Goal: Information Seeking & Learning: Understand process/instructions

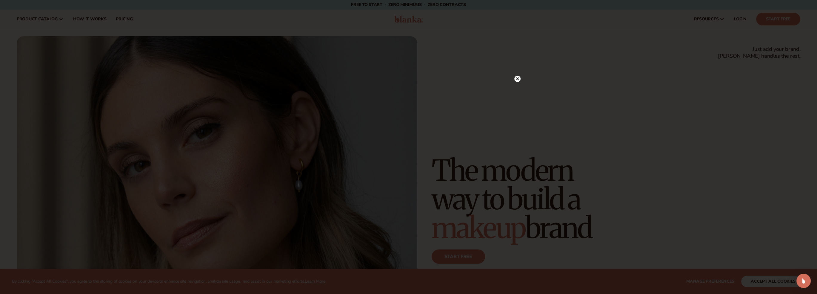
click at [516, 77] on circle at bounding box center [517, 79] width 6 height 6
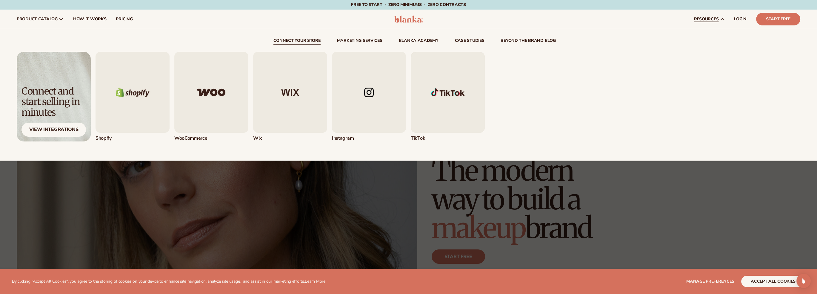
click at [714, 19] on span "resources" at bounding box center [706, 19] width 24 height 5
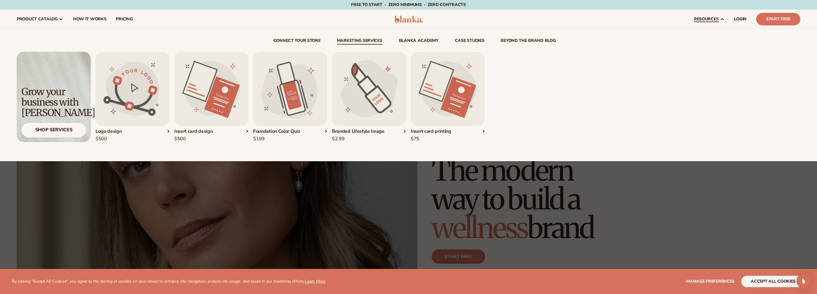
click at [373, 40] on link "Marketing services" at bounding box center [359, 42] width 45 height 6
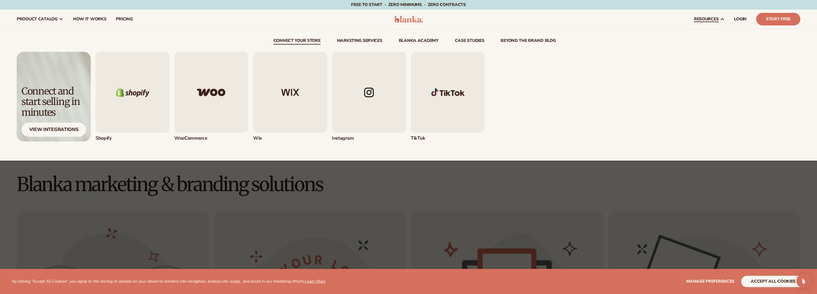
click at [710, 21] on span "resources" at bounding box center [706, 19] width 24 height 5
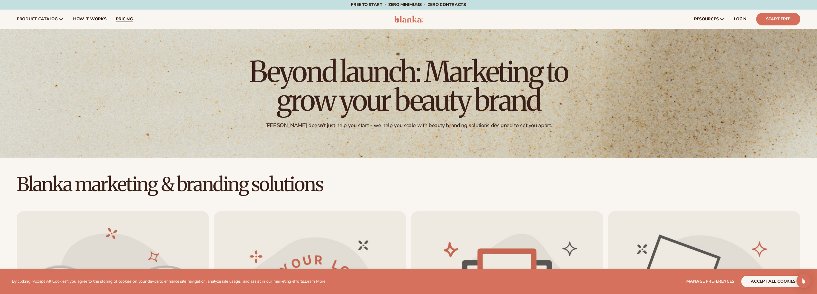
click at [123, 21] on span "pricing" at bounding box center [124, 19] width 17 height 5
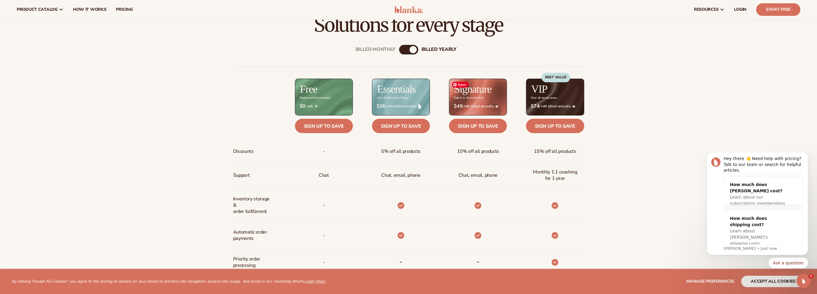
scroll to position [179, 0]
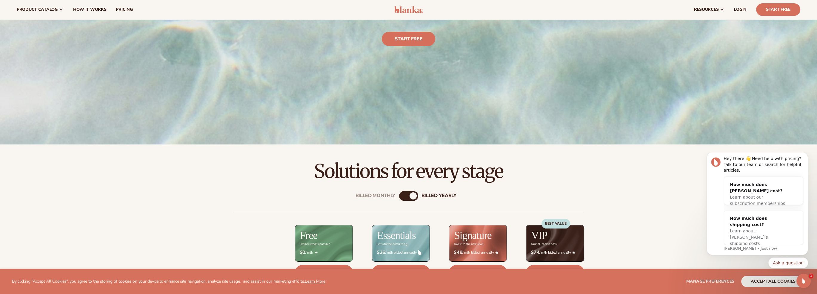
click at [409, 199] on div "Billed Monthly billed Yearly" at bounding box center [408, 196] width 19 height 10
click at [406, 196] on div "Billed Monthly" at bounding box center [402, 195] width 7 height 7
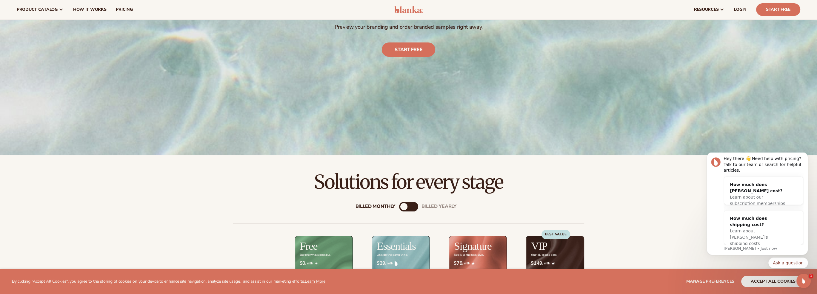
scroll to position [149, 0]
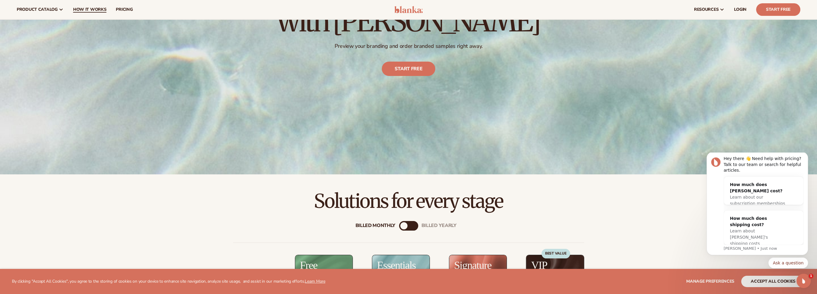
click at [92, 9] on span "How It Works" at bounding box center [89, 9] width 33 height 5
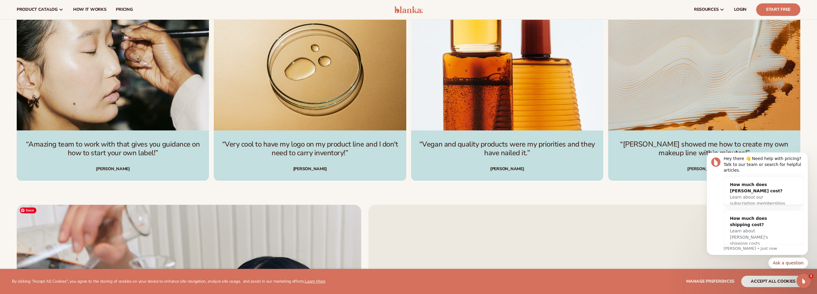
scroll to position [1316, 0]
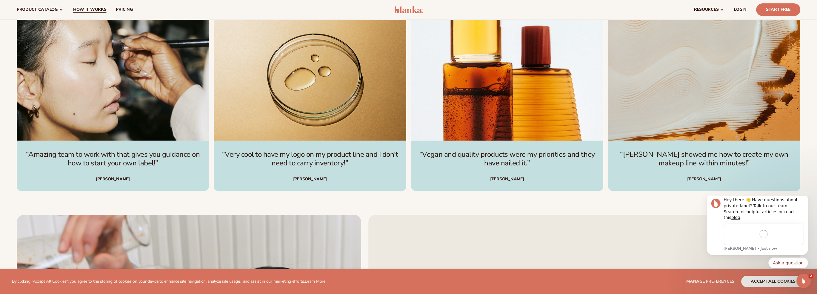
click at [79, 11] on span "How It Works" at bounding box center [89, 9] width 33 height 5
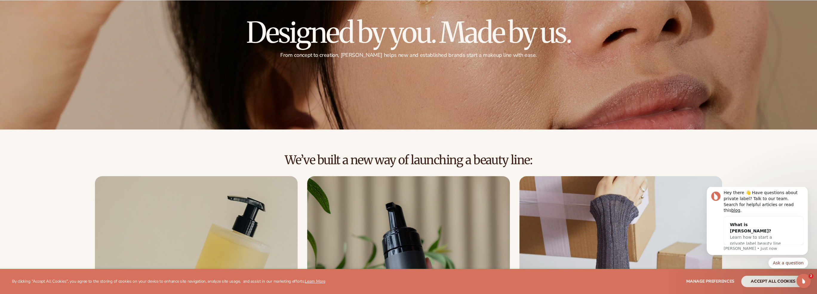
scroll to position [90, 0]
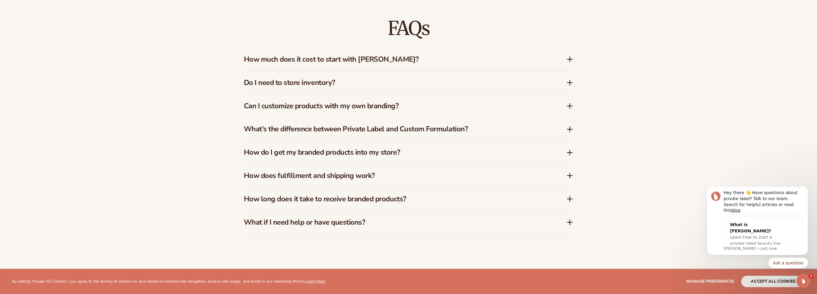
scroll to position [1164, 0]
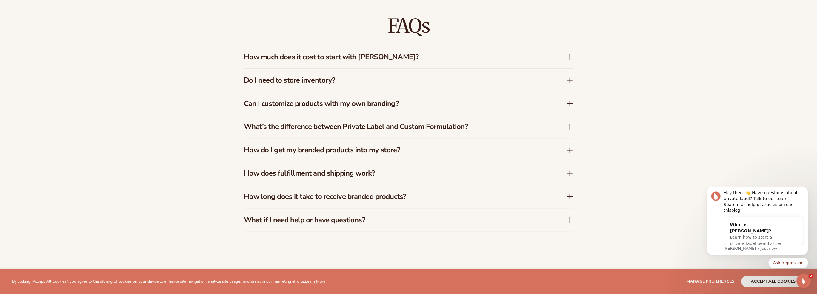
click at [473, 153] on h3 "How do I get my branded products into my store?" at bounding box center [396, 149] width 305 height 9
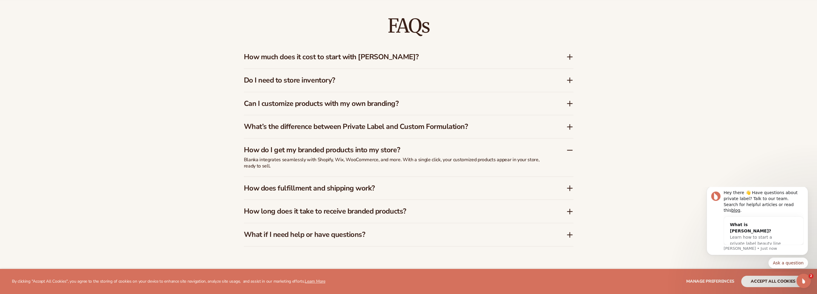
click at [259, 159] on p "Blanka integrates seamlessly with Shopify, Wix, WooCommerce, and more. With a s…" at bounding box center [393, 162] width 299 height 13
drag, startPoint x: 279, startPoint y: 159, endPoint x: 259, endPoint y: 158, distance: 20.6
click at [259, 158] on p "Blanka integrates seamlessly with Shopify, Wix, WooCommerce, and more. With a s…" at bounding box center [393, 162] width 299 height 13
copy p "integrates"
